Goal: Task Accomplishment & Management: Use online tool/utility

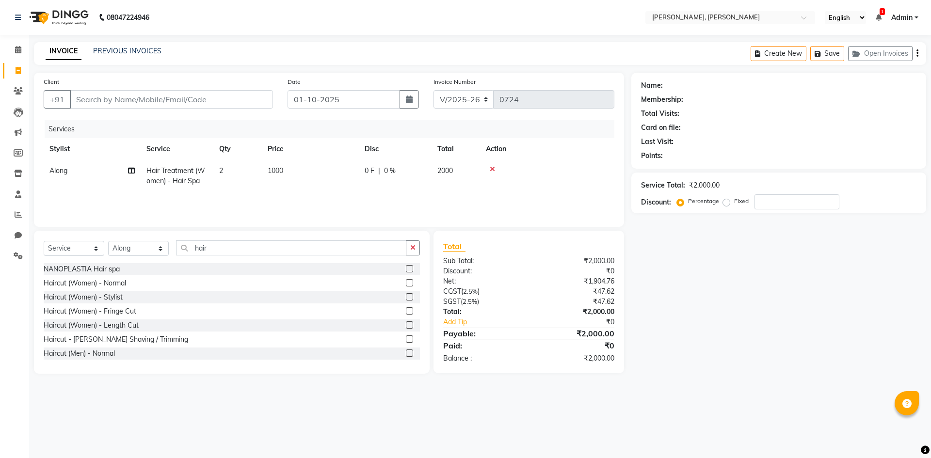
select select "5264"
select select "service"
select select "66502"
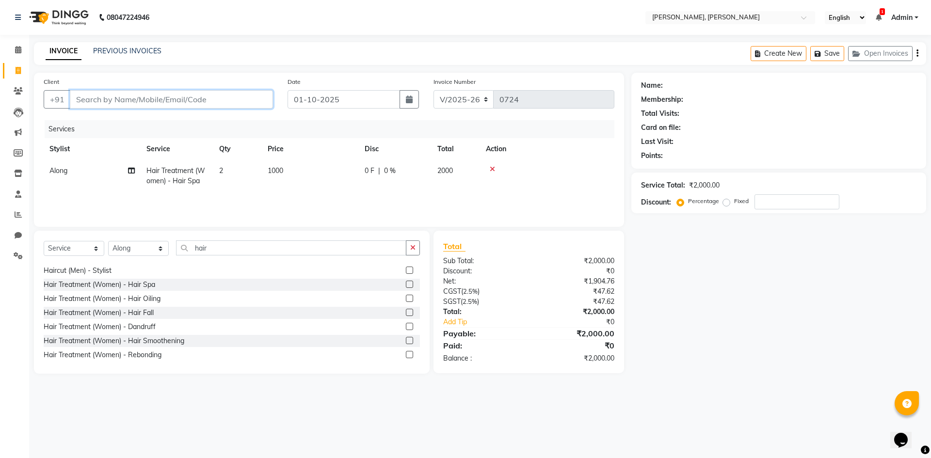
click at [151, 103] on input "Client" at bounding box center [171, 99] width 203 height 18
click at [213, 248] on input "hair" at bounding box center [291, 248] width 230 height 15
type input "h"
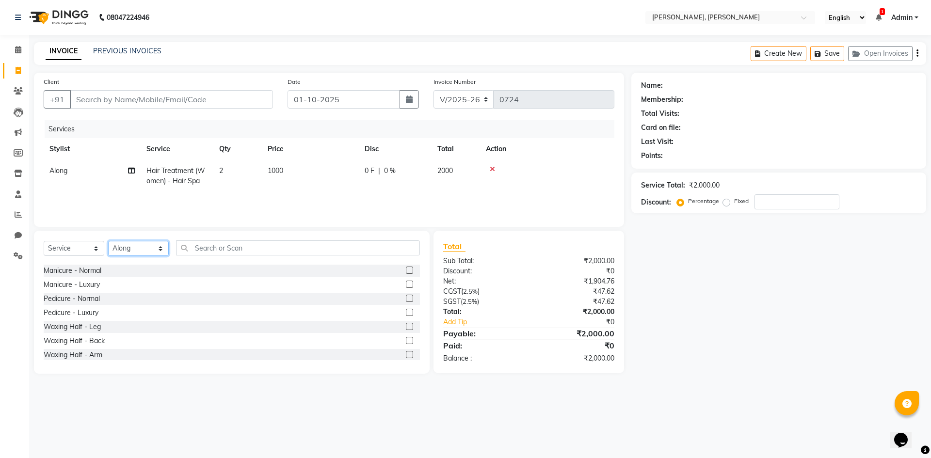
click at [162, 251] on select "Select Stylist Alam NAil Along anju [PERSON_NAME] [PERSON_NAME] Lolita luni" at bounding box center [138, 248] width 61 height 15
select select "34979"
click at [108, 241] on select "Select Stylist Alam NAil Along anju [PERSON_NAME] [PERSON_NAME] Lolita luni" at bounding box center [138, 248] width 61 height 15
click at [220, 248] on input "text" at bounding box center [298, 248] width 244 height 15
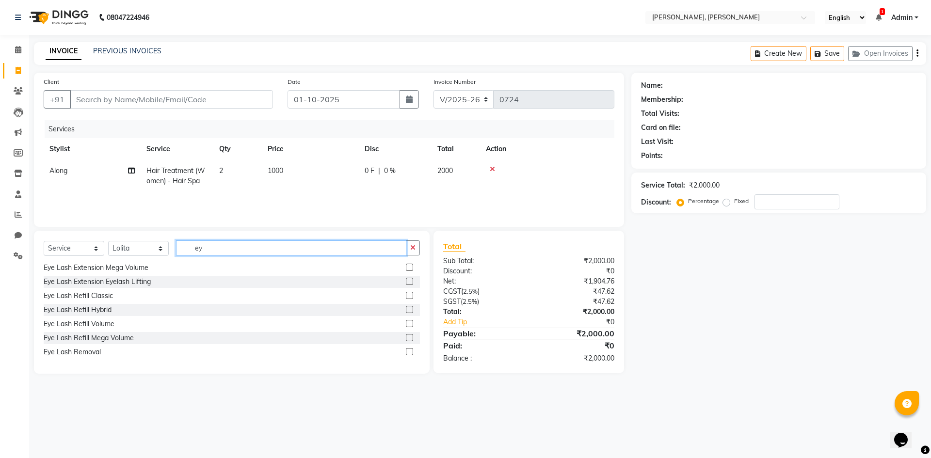
scroll to position [72, 0]
type input "e"
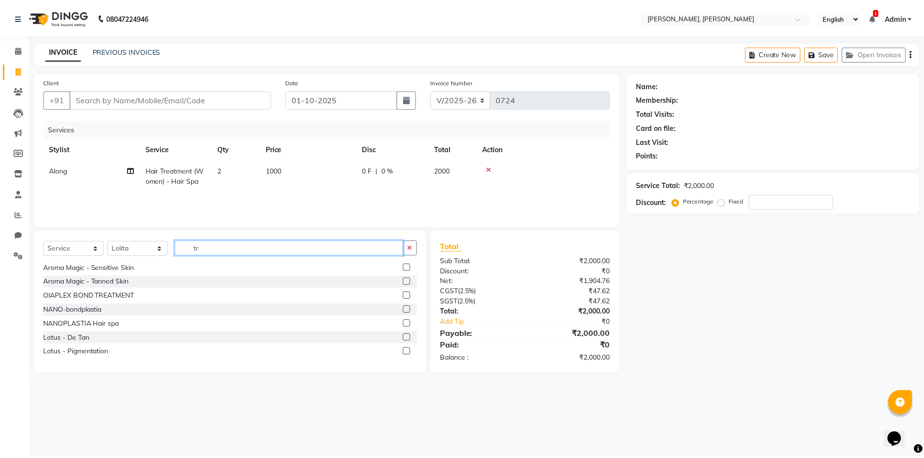
scroll to position [0, 0]
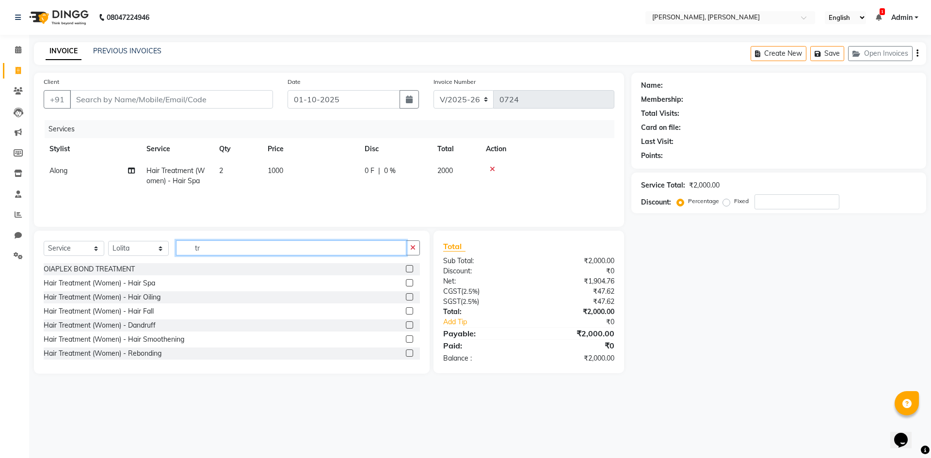
type input "t"
type input "eye"
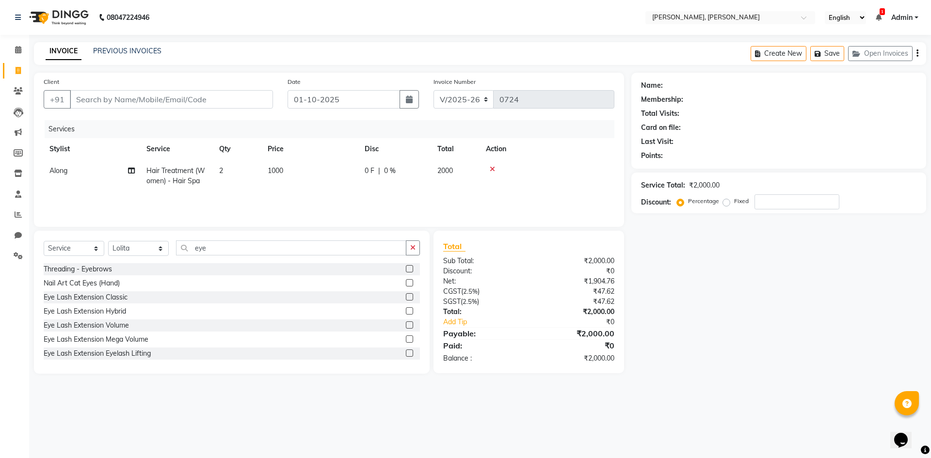
click at [406, 268] on label at bounding box center [409, 268] width 7 height 7
click at [406, 268] on input "checkbox" at bounding box center [409, 269] width 6 height 6
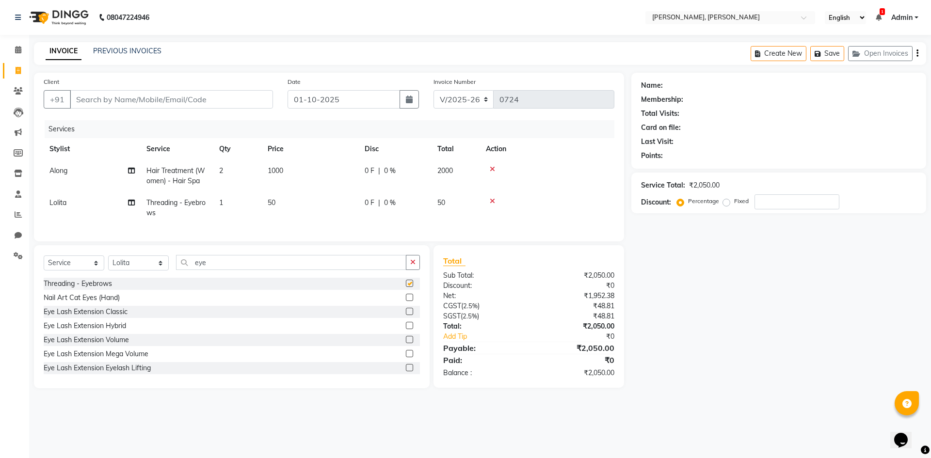
checkbox input "false"
click at [282, 170] on span "1000" at bounding box center [276, 170] width 16 height 9
select select "66502"
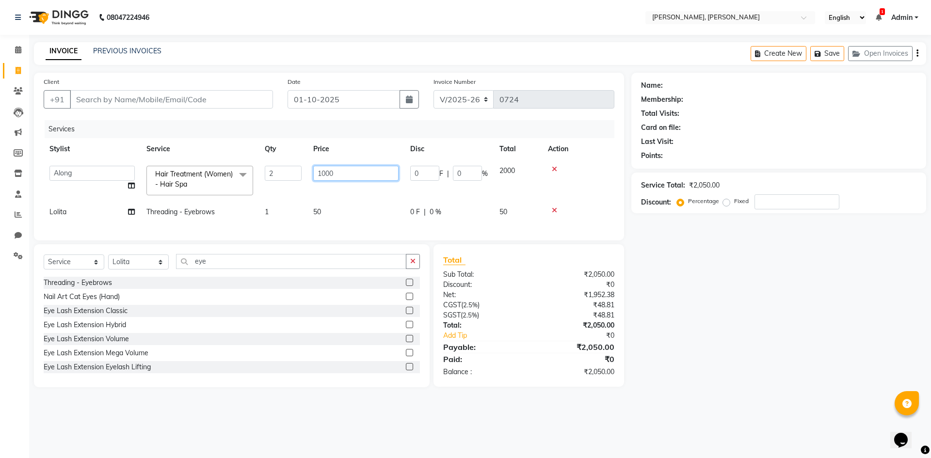
click at [341, 172] on input "1000" at bounding box center [355, 173] width 85 height 15
type input "1"
type input "1200"
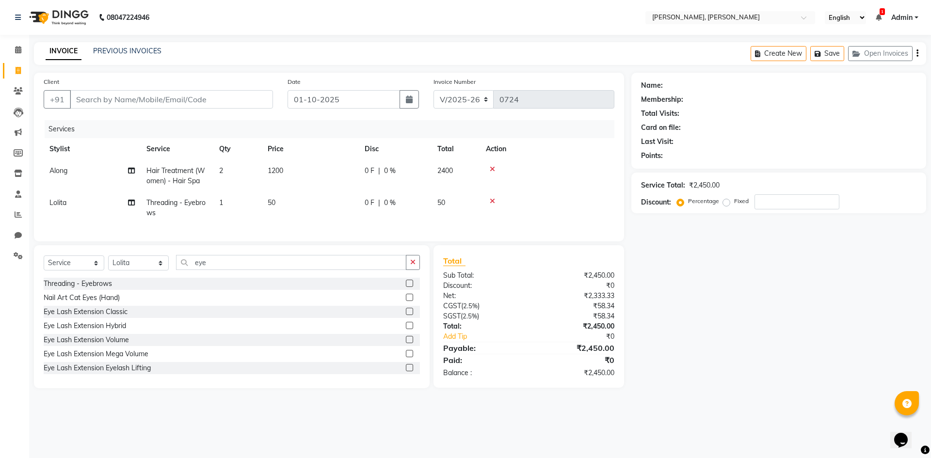
click at [348, 193] on tbody "Along Hair Treatment (Women) - Hair Spa 2 1200 0 F | 0 % 2400 Lolita Threading …" at bounding box center [329, 192] width 571 height 64
click at [782, 206] on input "number" at bounding box center [796, 201] width 85 height 15
type input "20"
click at [399, 205] on span "20 %" at bounding box center [396, 203] width 16 height 10
select select "34979"
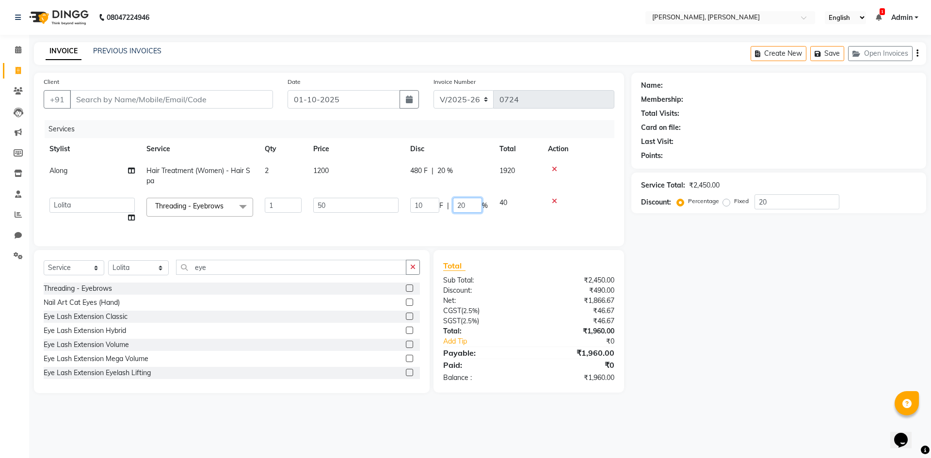
click at [467, 205] on input "20" at bounding box center [467, 205] width 29 height 15
type input "2"
click at [480, 223] on tr "Alam NAil Along anju Aren Atoki [PERSON_NAME] Lolita luni Threading - Eyebrows …" at bounding box center [329, 210] width 571 height 37
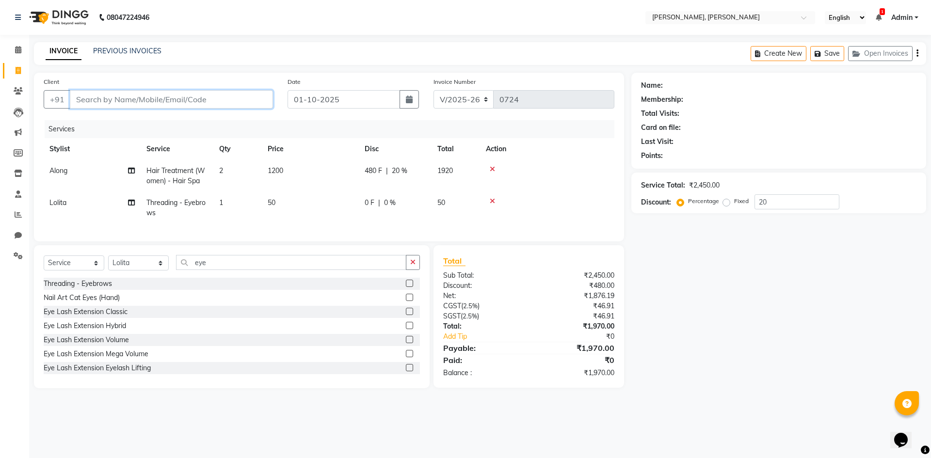
click at [208, 99] on input "Client" at bounding box center [171, 99] width 203 height 18
type input "7"
type input "0"
type input "7005976761"
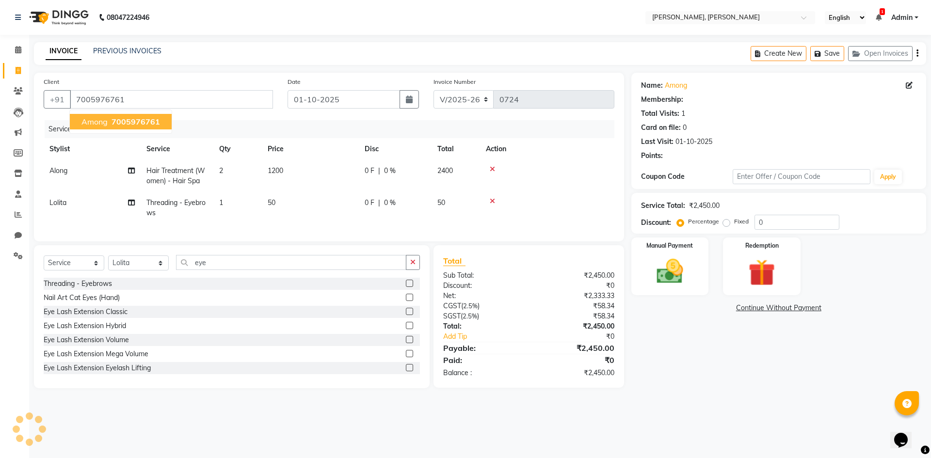
click at [158, 119] on span "7005976761" at bounding box center [136, 122] width 48 height 10
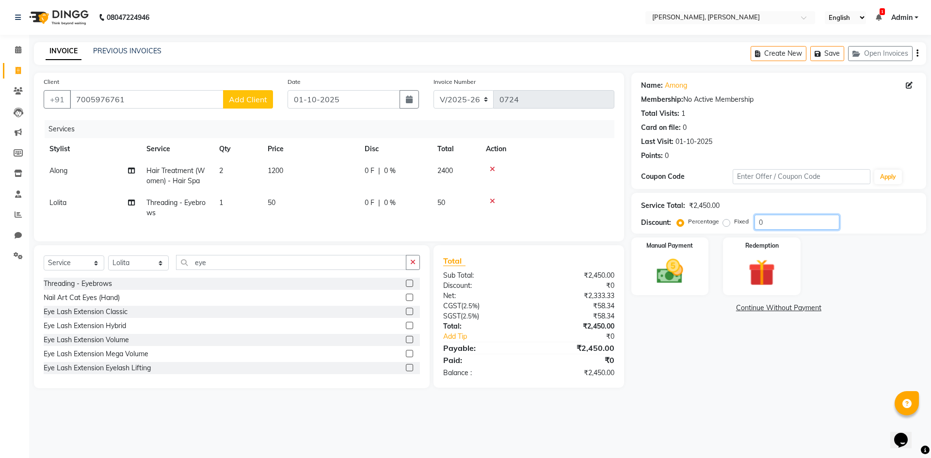
click at [774, 222] on input "0" at bounding box center [796, 222] width 85 height 15
type input "20"
click at [396, 199] on span "20 %" at bounding box center [396, 203] width 16 height 10
select select "34979"
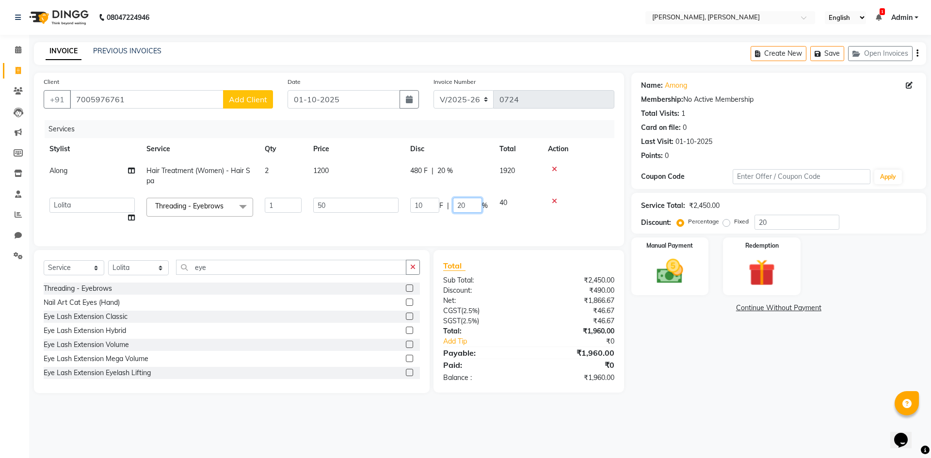
click at [470, 206] on input "20" at bounding box center [467, 205] width 29 height 15
type input "2"
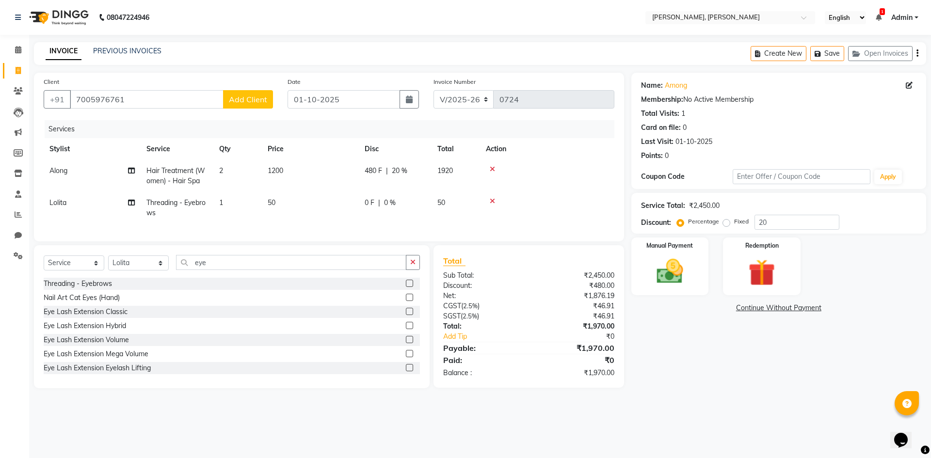
click at [520, 226] on div "Services Stylist Service Qty Price Disc Total Action Along Hair Treatment (Wome…" at bounding box center [329, 176] width 571 height 112
click at [683, 266] on img at bounding box center [669, 272] width 45 height 32
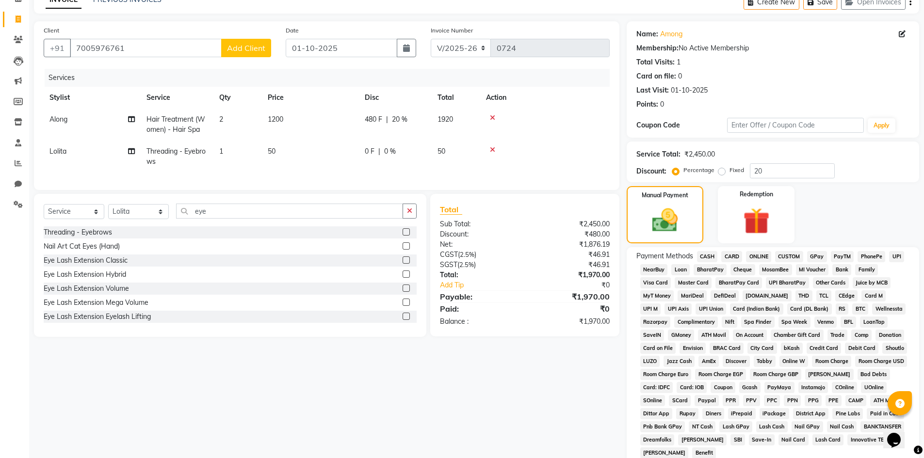
scroll to position [97, 0]
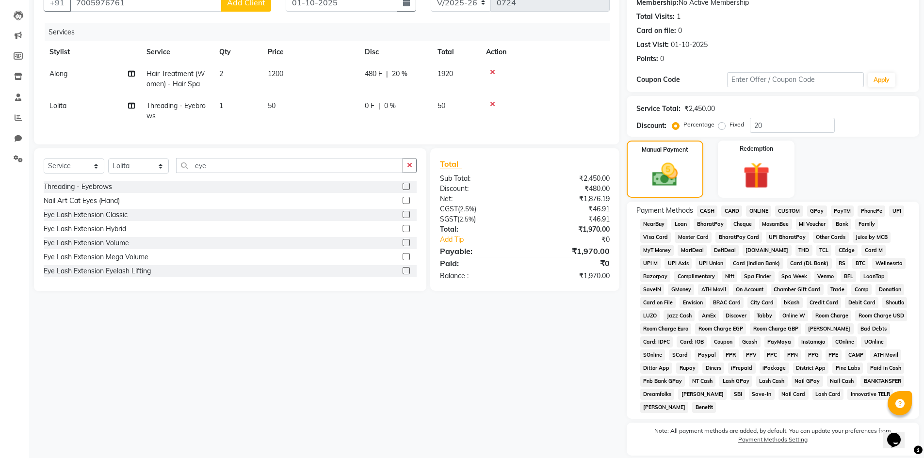
click at [753, 208] on span "ONLINE" at bounding box center [758, 211] width 25 height 11
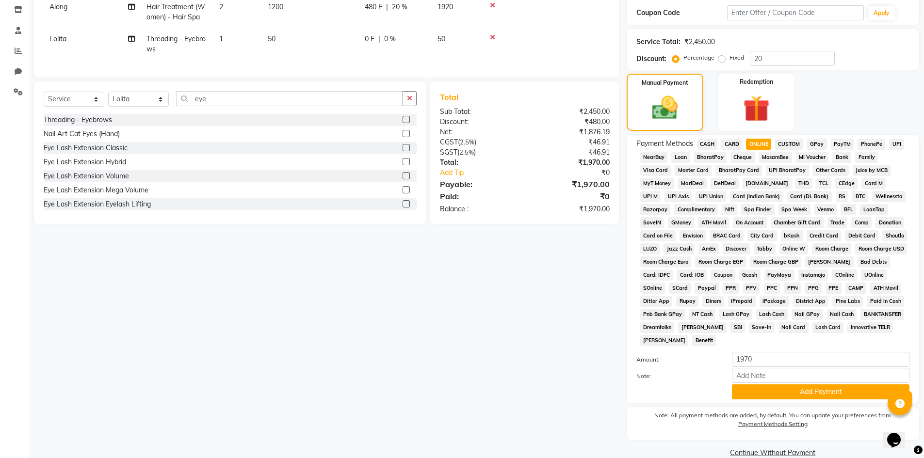
scroll to position [180, 0]
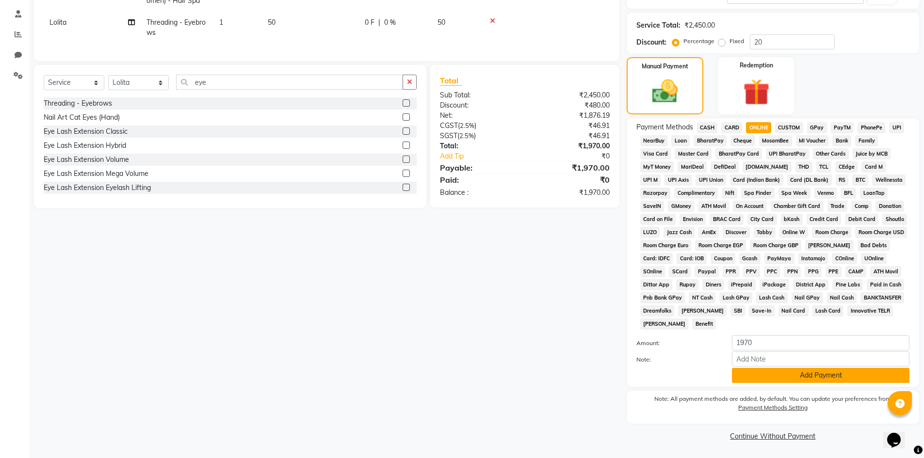
click at [809, 371] on button "Add Payment" at bounding box center [820, 375] width 177 height 15
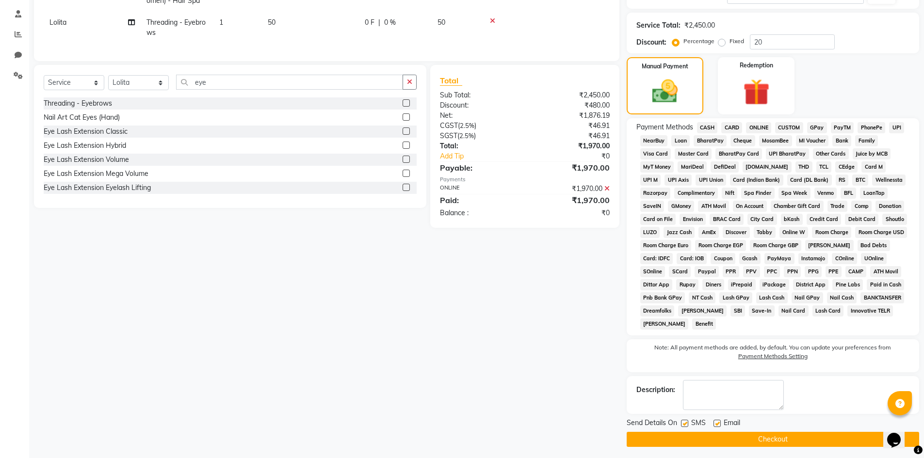
scroll to position [184, 0]
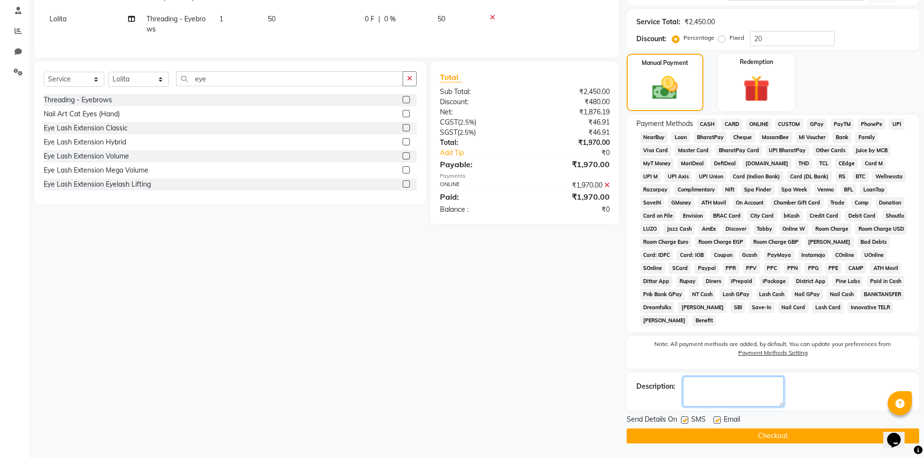
click at [703, 387] on textarea at bounding box center [733, 392] width 101 height 30
click at [714, 387] on textarea at bounding box center [733, 392] width 101 height 30
type textarea "o"
click at [761, 438] on button "Checkout" at bounding box center [772, 436] width 292 height 15
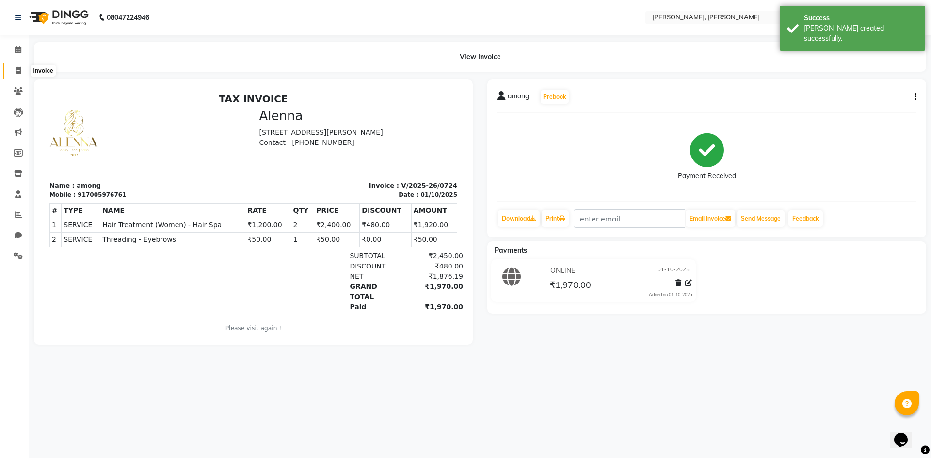
click at [16, 68] on icon at bounding box center [18, 70] width 5 height 7
select select "service"
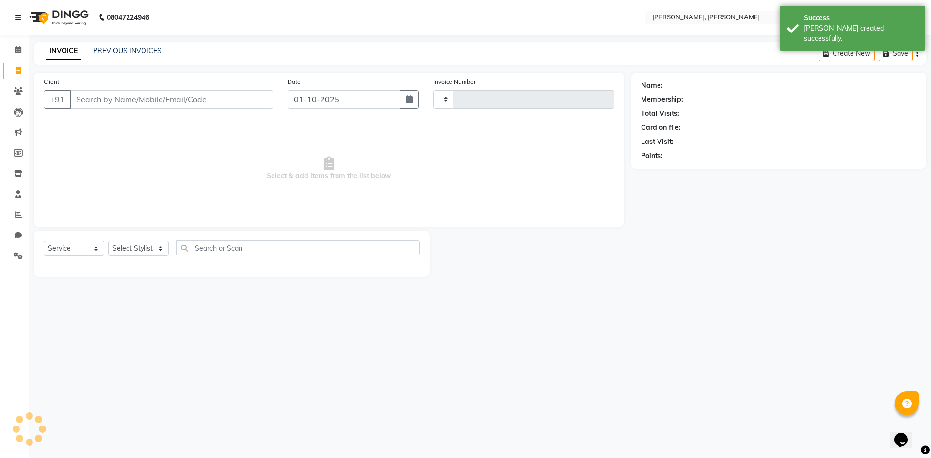
type input "0725"
select select "5264"
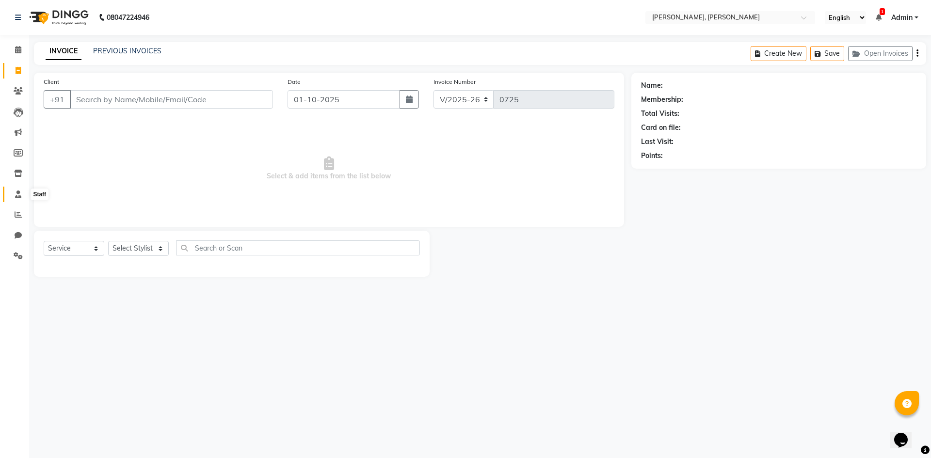
click at [18, 197] on icon at bounding box center [18, 194] width 6 height 7
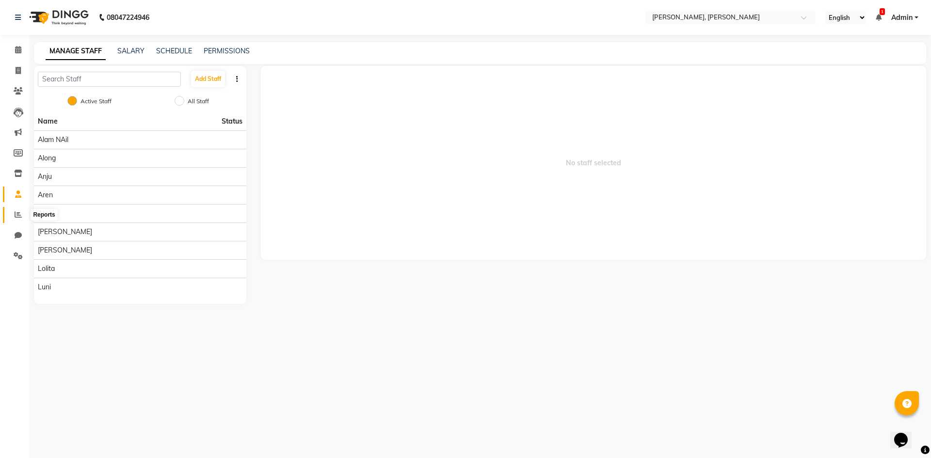
click at [21, 218] on icon at bounding box center [18, 214] width 7 height 7
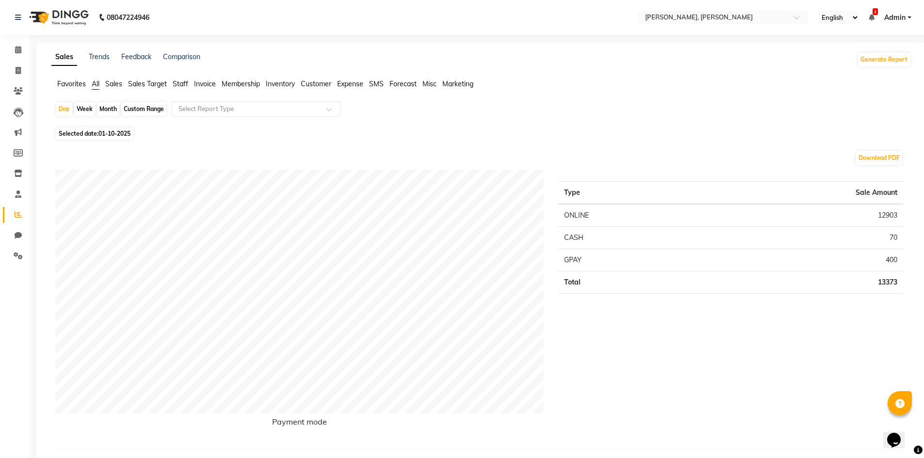
click at [116, 133] on span "01-10-2025" at bounding box center [114, 133] width 32 height 7
select select "10"
select select "2025"
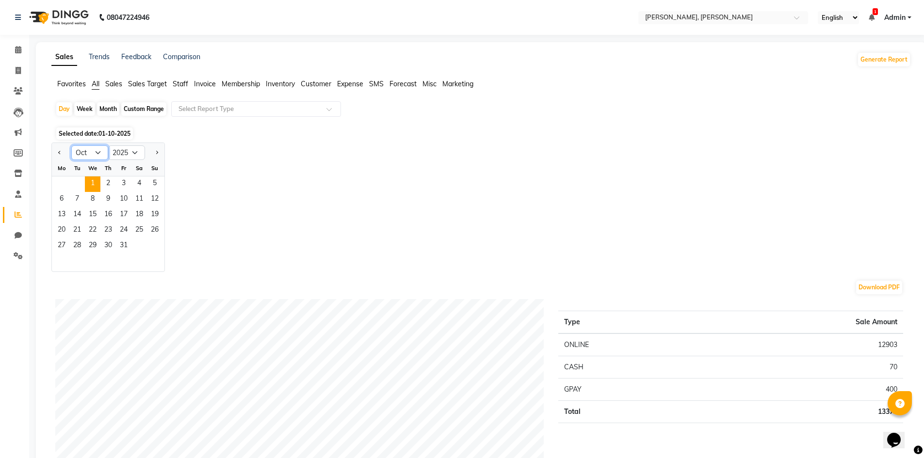
click at [100, 151] on select "Jan Feb Mar Apr May Jun [DATE] Aug Sep Oct Nov Dec" at bounding box center [89, 152] width 37 height 15
select select "9"
click at [71, 145] on select "Jan Feb Mar Apr May Jun [DATE] Aug Sep Oct Nov Dec" at bounding box center [89, 152] width 37 height 15
click at [54, 182] on span "1" at bounding box center [62, 184] width 16 height 16
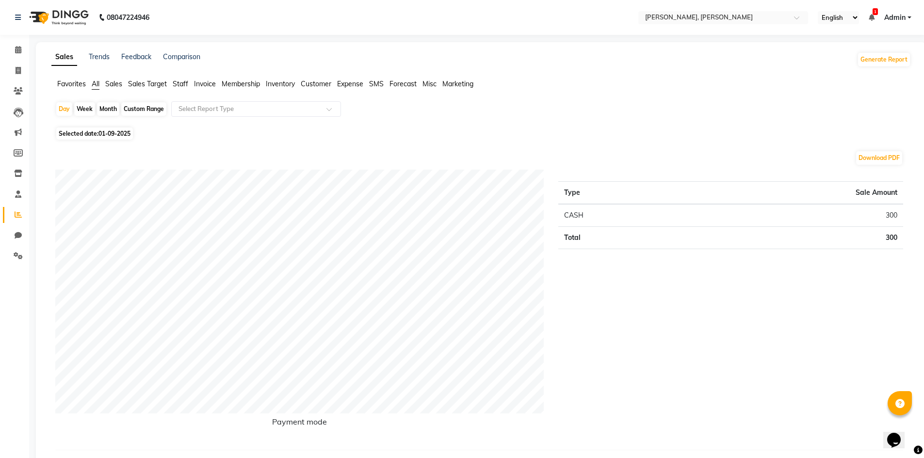
click at [106, 105] on div "Month" at bounding box center [108, 109] width 22 height 14
select select "9"
select select "2025"
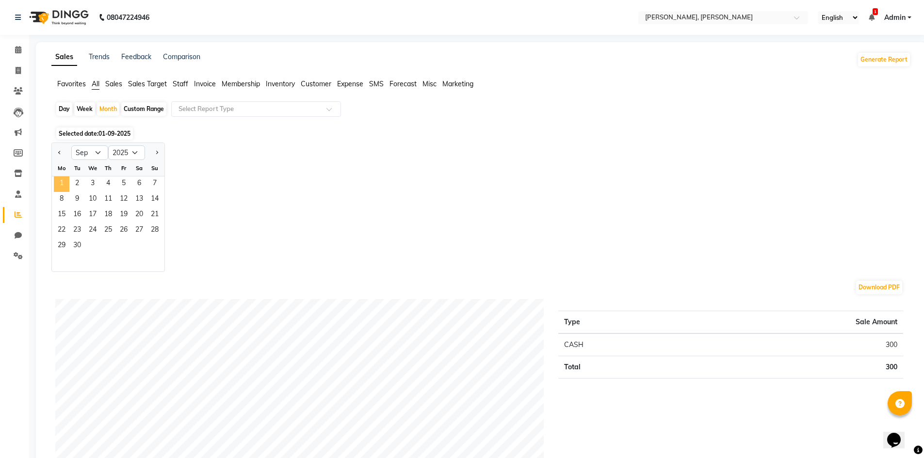
click at [67, 180] on span "1" at bounding box center [62, 184] width 16 height 16
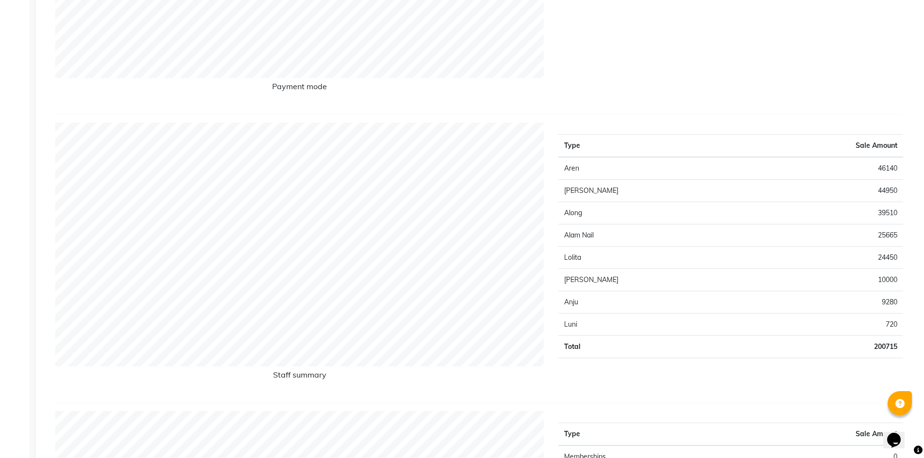
scroll to position [339, 0]
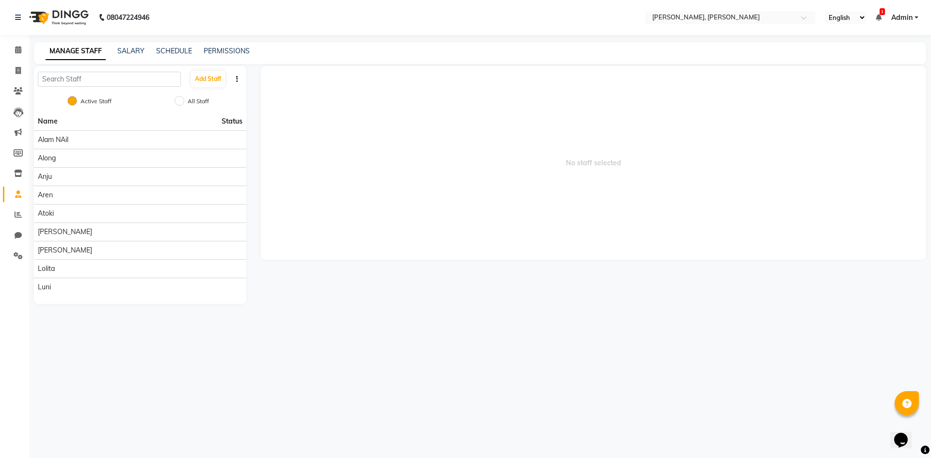
select select "service"
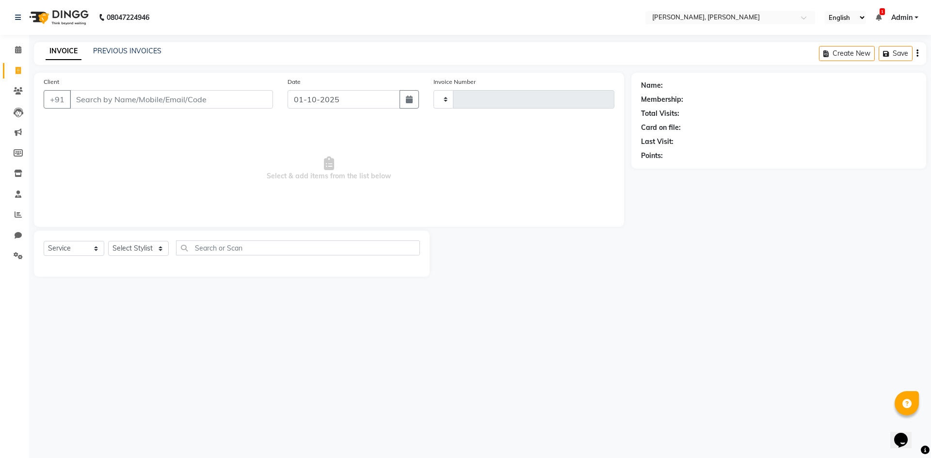
type input "0725"
select select "5264"
click at [23, 48] on span at bounding box center [18, 50] width 17 height 11
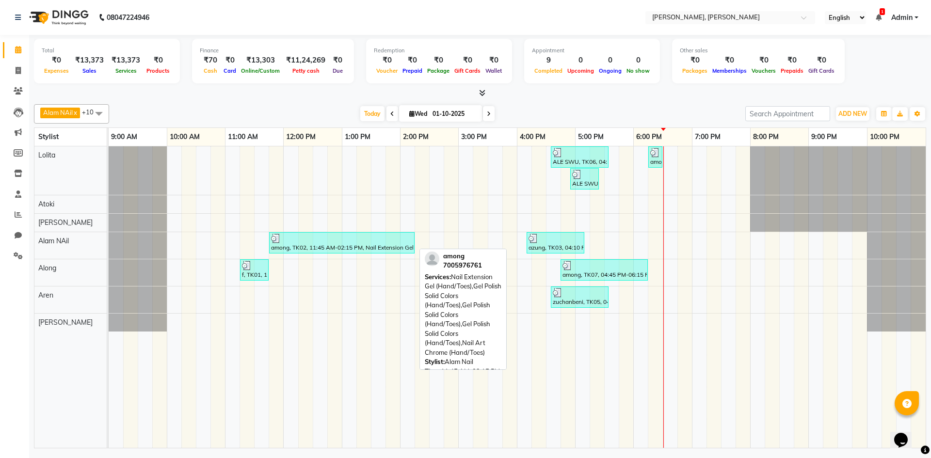
click at [323, 246] on div "among, TK02, 11:45 AM-02:15 PM, Nail Extension Gel (Hand/Toes),Gel Polish Solid…" at bounding box center [342, 243] width 144 height 18
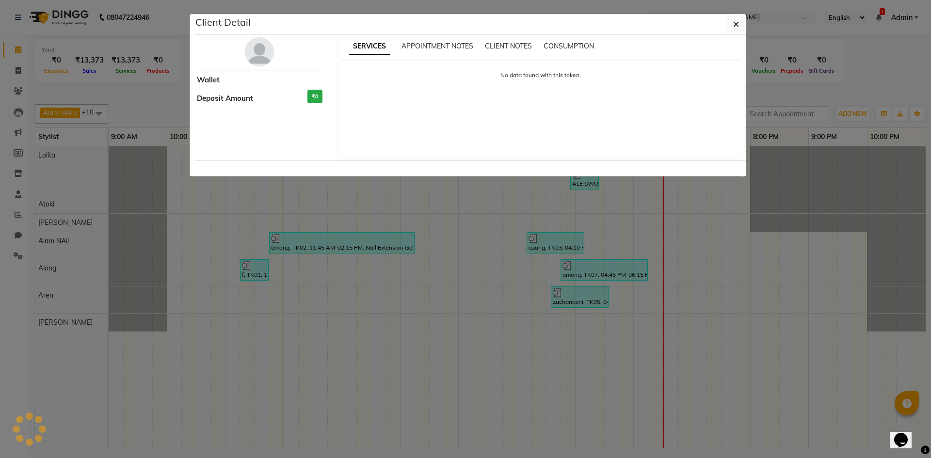
select select "3"
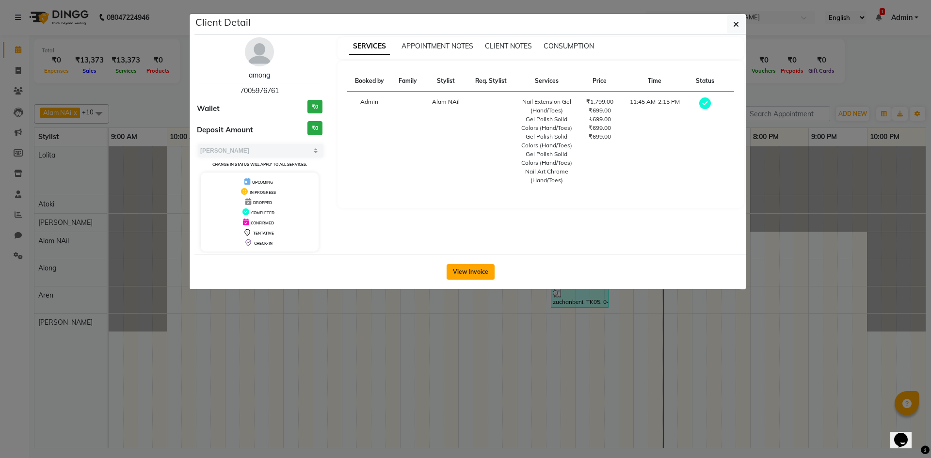
click at [475, 278] on button "View Invoice" at bounding box center [471, 272] width 48 height 16
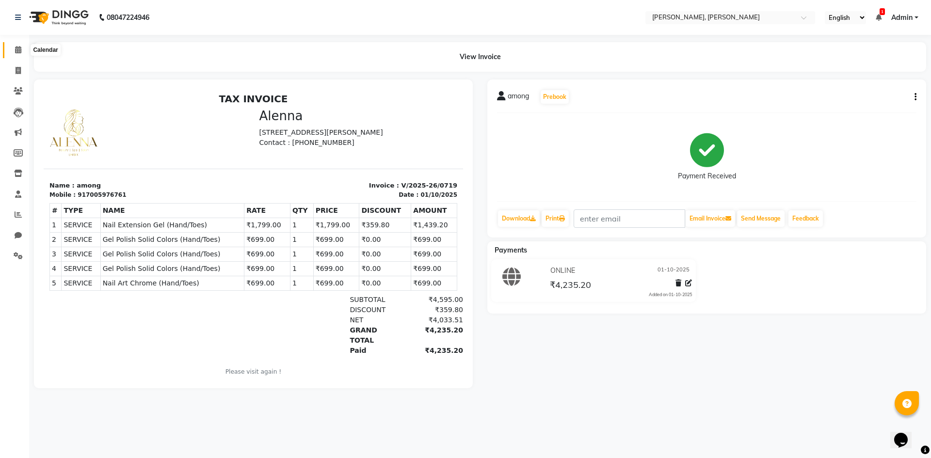
click at [15, 47] on icon at bounding box center [18, 49] width 6 height 7
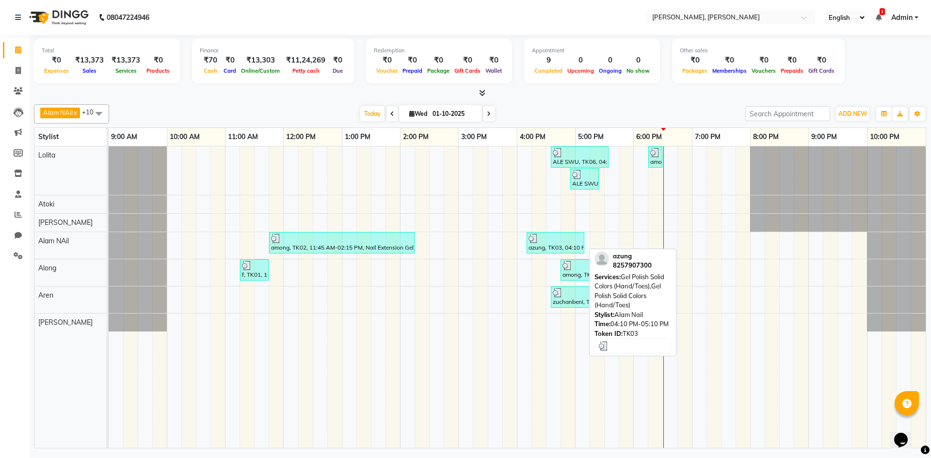
click at [559, 241] on div at bounding box center [556, 239] width 54 height 10
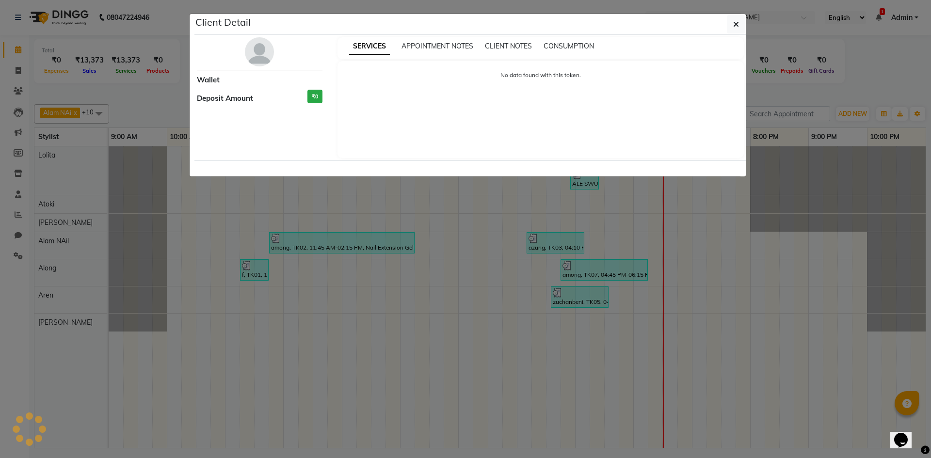
select select "3"
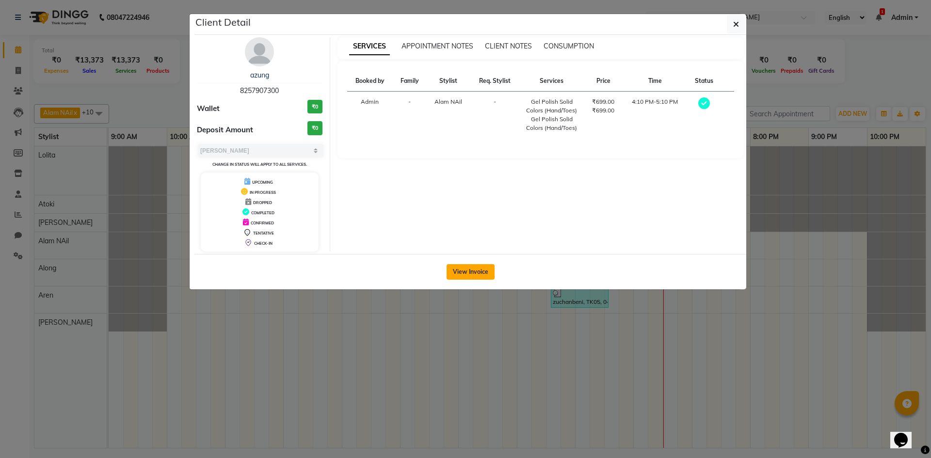
click at [486, 272] on button "View Invoice" at bounding box center [471, 272] width 48 height 16
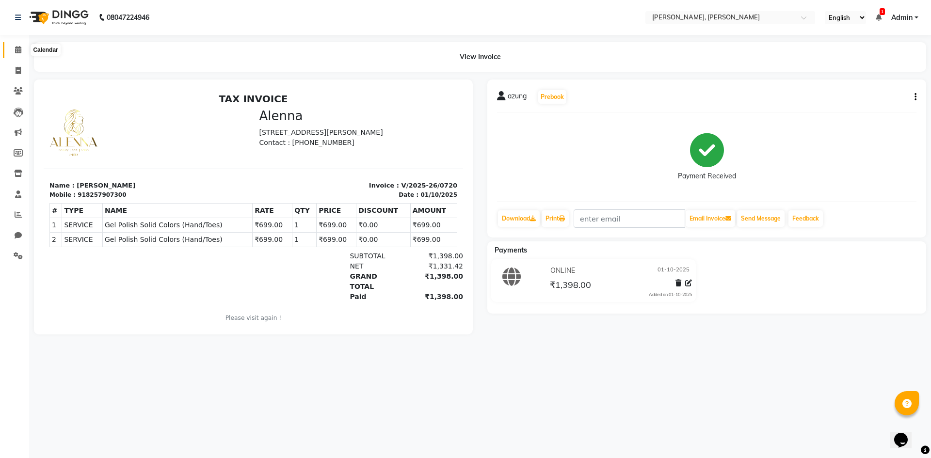
click at [15, 48] on icon at bounding box center [18, 49] width 6 height 7
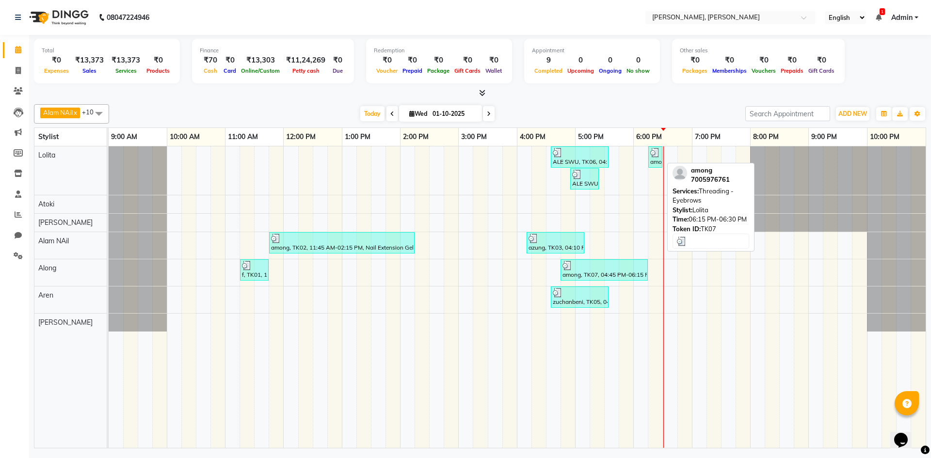
click at [658, 160] on div "among, TK07, 06:15 PM-06:30 PM, Threading - Eyebrows" at bounding box center [655, 157] width 12 height 18
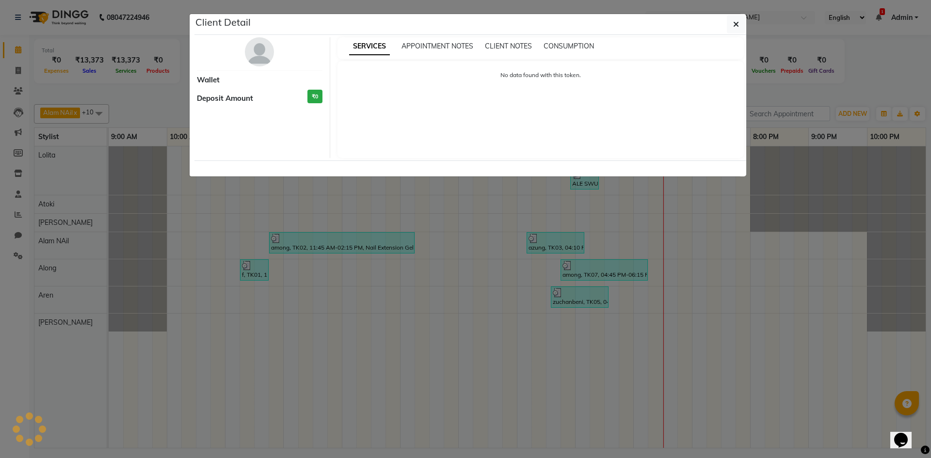
select select "3"
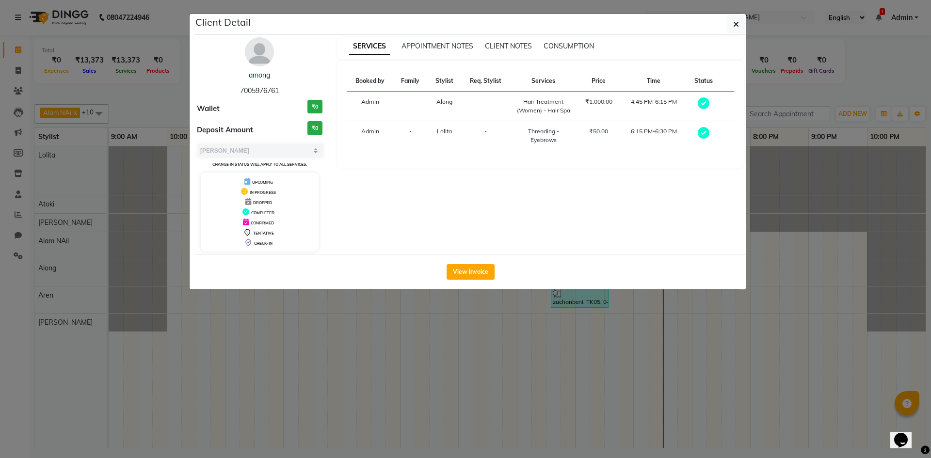
click at [544, 357] on ngb-modal-window "Client Detail among 7005976761 Wallet ₹0 Deposit Amount ₹0 Select MARK DONE UPC…" at bounding box center [465, 229] width 931 height 458
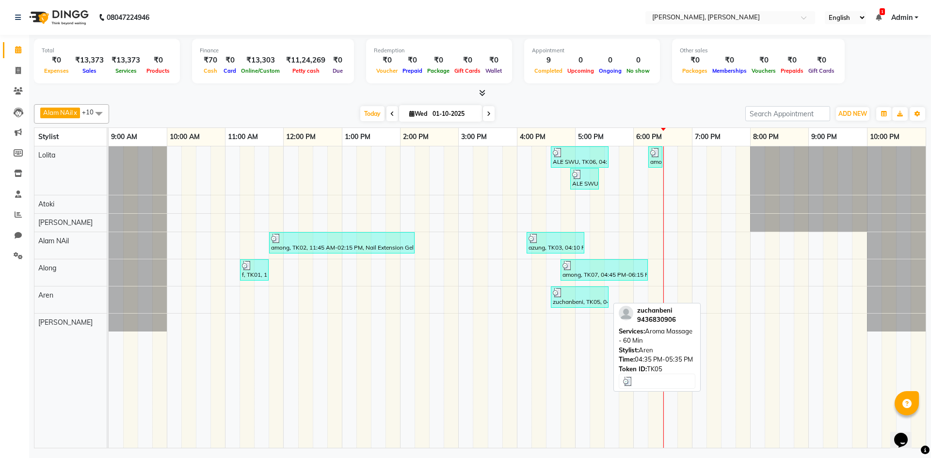
click at [591, 302] on div "zuchanbeni, TK05, 04:35 PM-05:35 PM, Aroma Massage - 60 Min" at bounding box center [580, 297] width 56 height 18
select select "3"
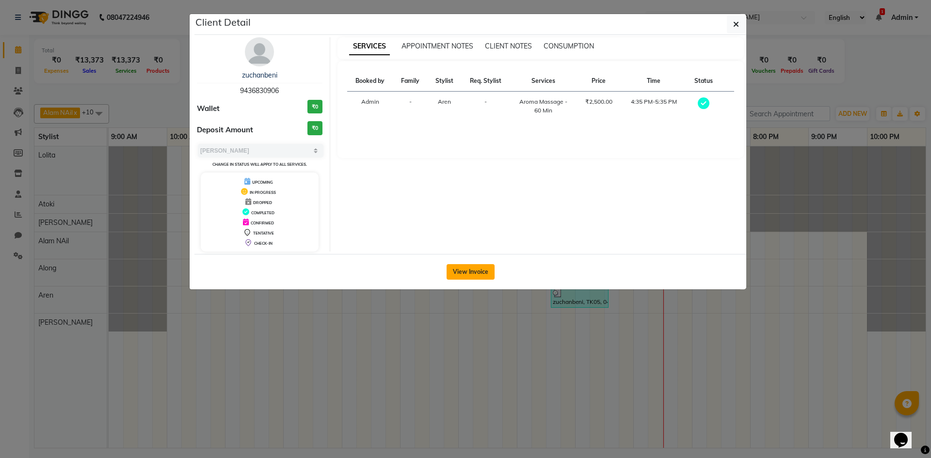
click at [470, 273] on button "View Invoice" at bounding box center [471, 272] width 48 height 16
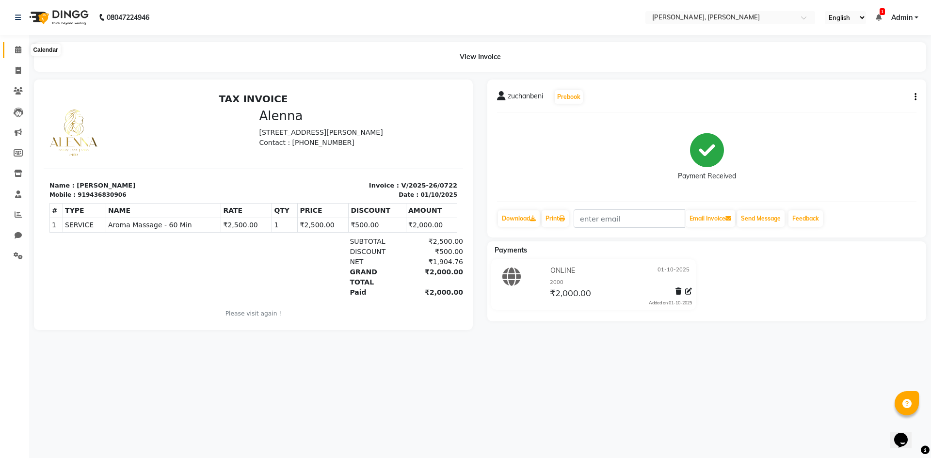
click at [17, 53] on span at bounding box center [18, 50] width 17 height 11
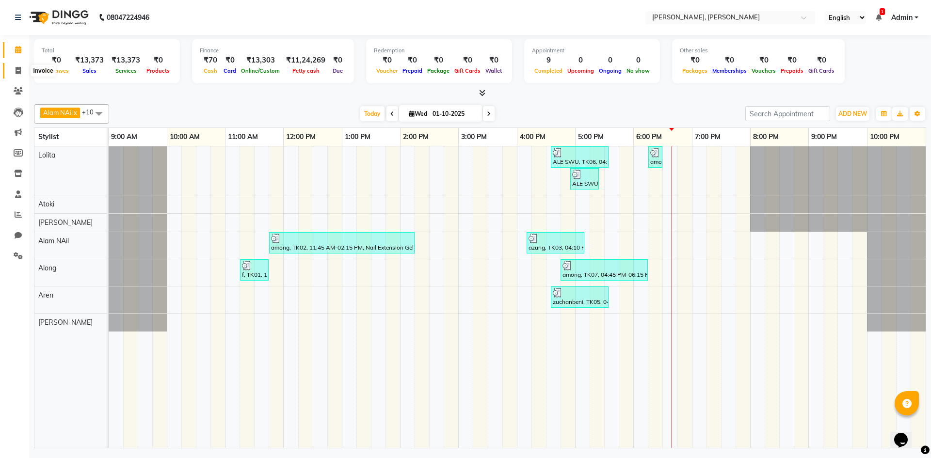
click at [13, 67] on span at bounding box center [18, 70] width 17 height 11
select select "service"
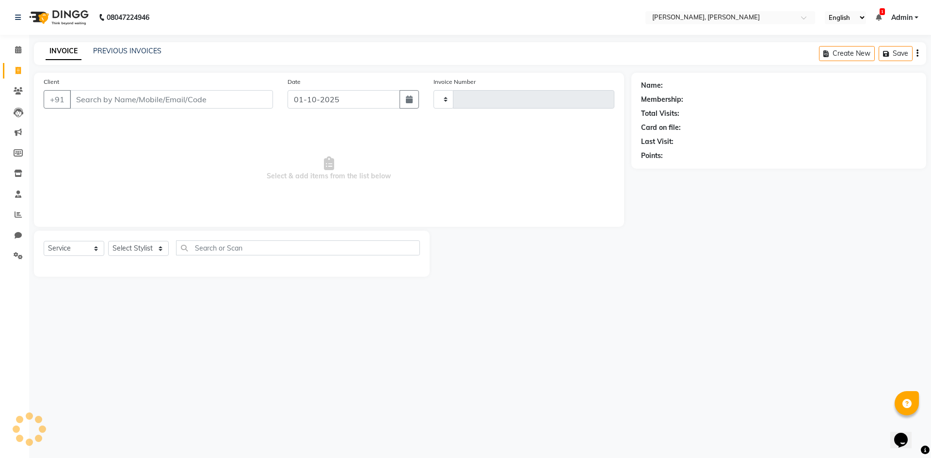
type input "0725"
select select "5264"
click at [11, 211] on span at bounding box center [18, 214] width 17 height 11
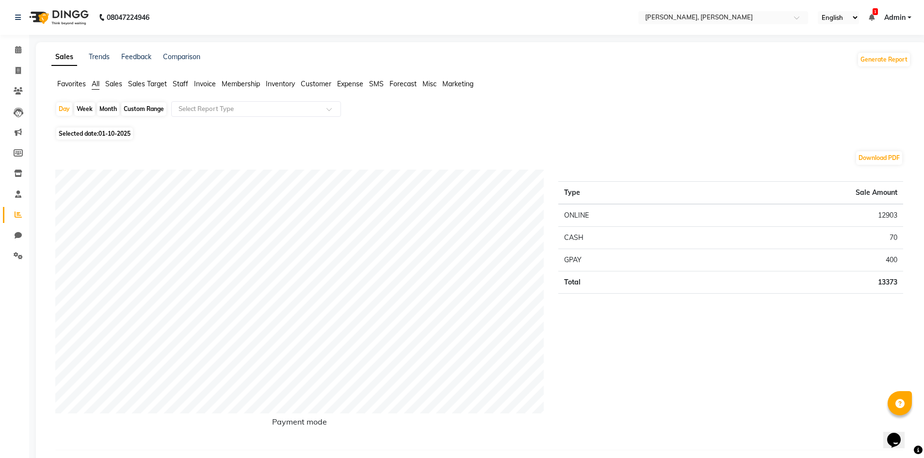
click at [115, 109] on div "Month" at bounding box center [108, 109] width 22 height 14
select select "10"
select select "2025"
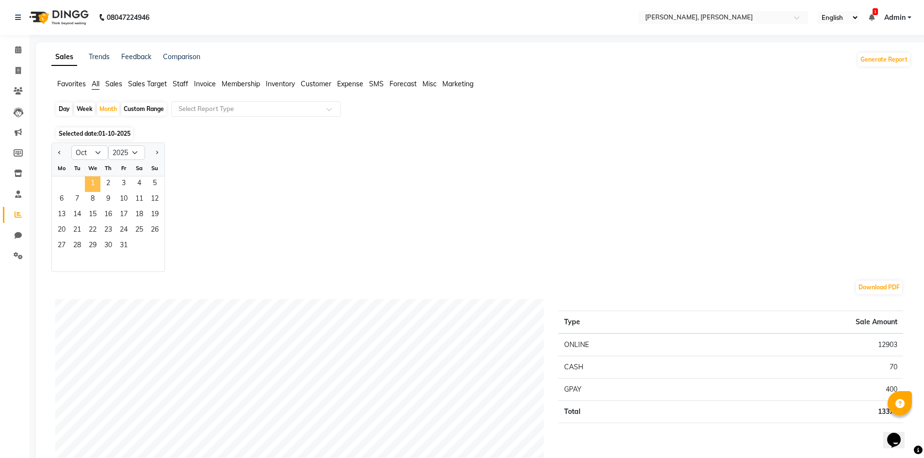
click at [93, 181] on span "1" at bounding box center [93, 184] width 16 height 16
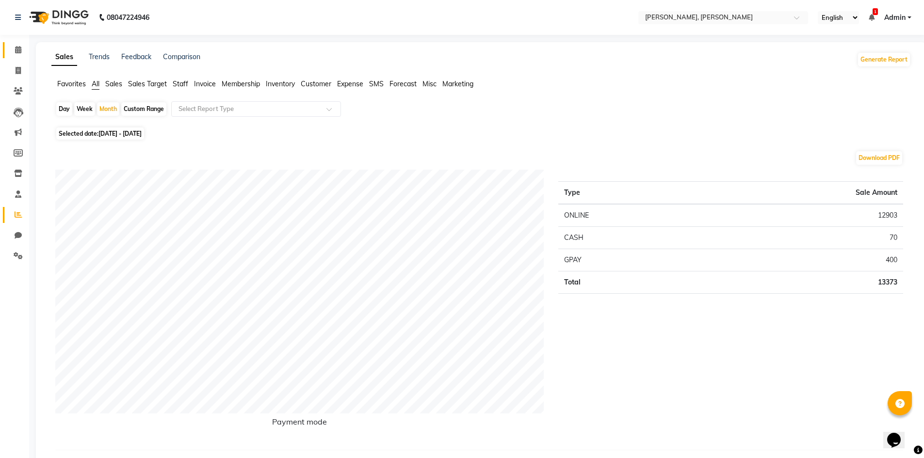
click at [20, 56] on link "Calendar" at bounding box center [14, 50] width 23 height 16
